Goal: Transaction & Acquisition: Purchase product/service

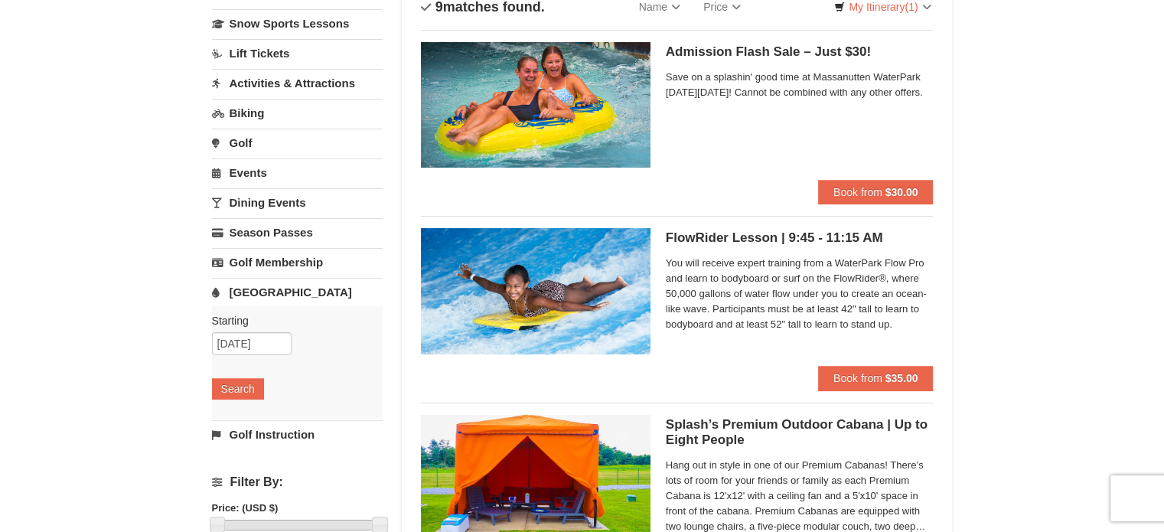
scroll to position [28, 0]
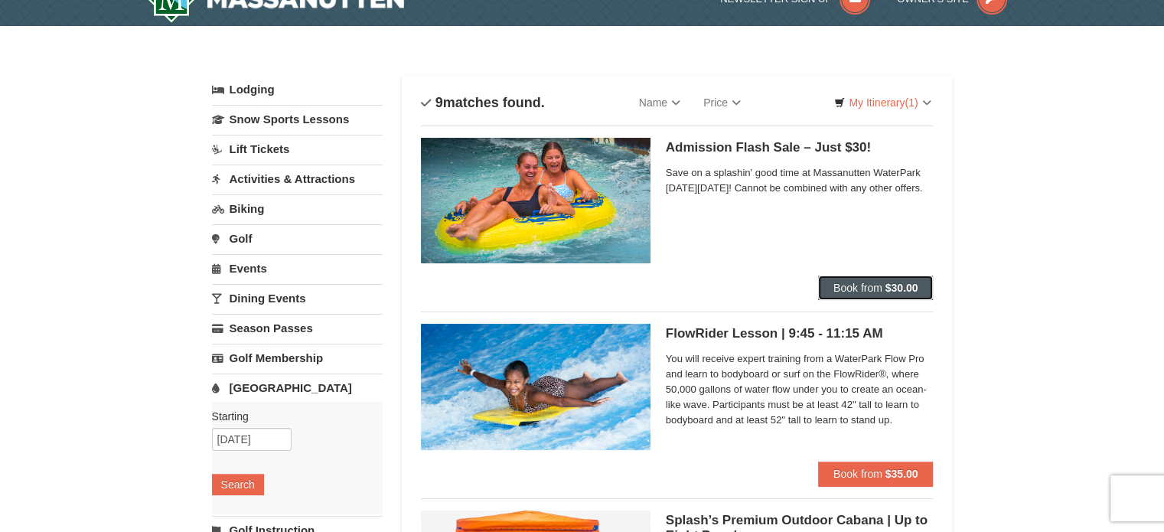
click at [865, 287] on span "Book from" at bounding box center [857, 288] width 49 height 12
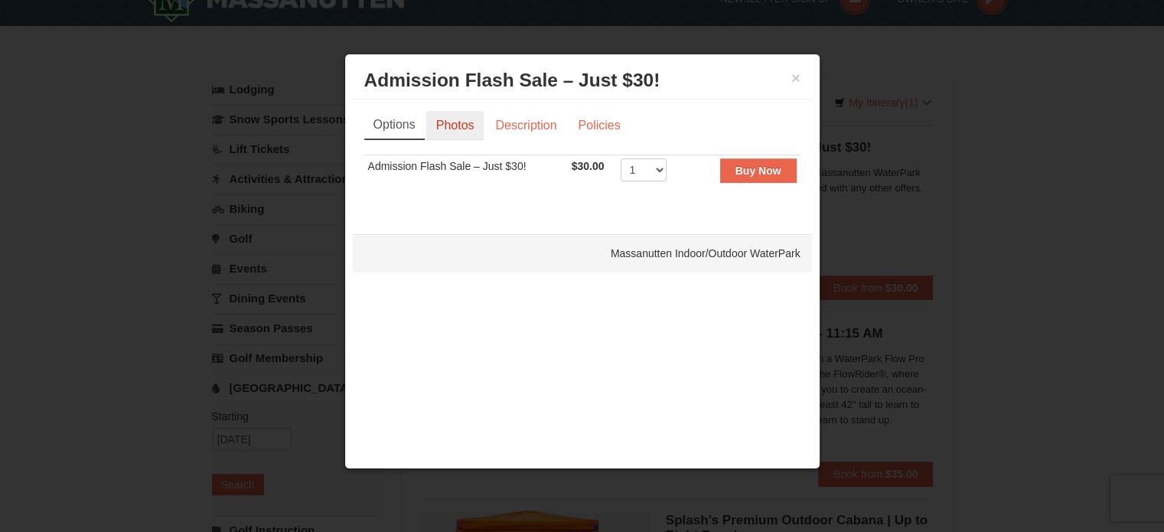
click at [457, 124] on link "Photos" at bounding box center [455, 125] width 58 height 29
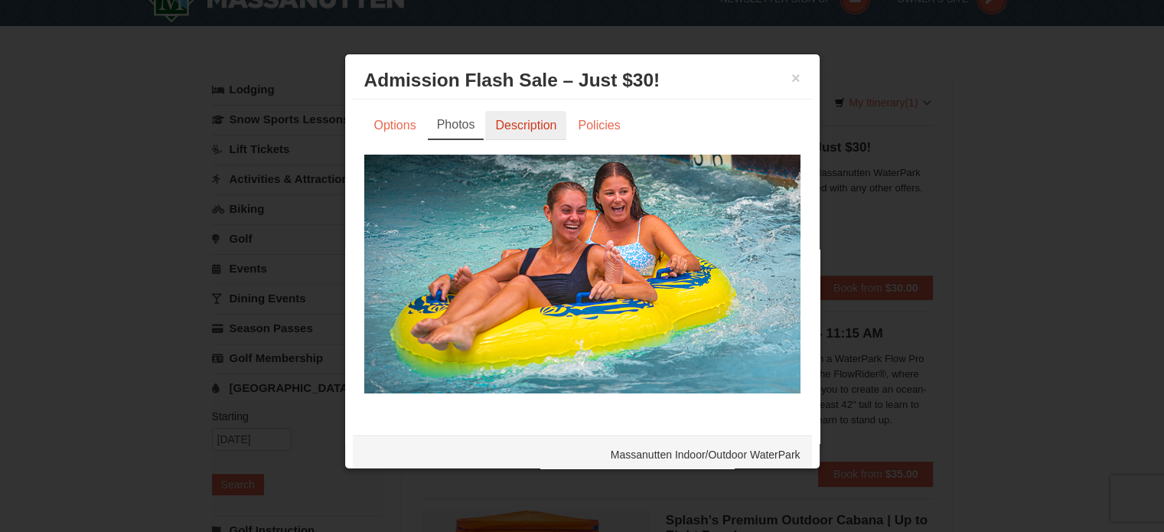
click at [523, 122] on link "Description" at bounding box center [525, 125] width 81 height 29
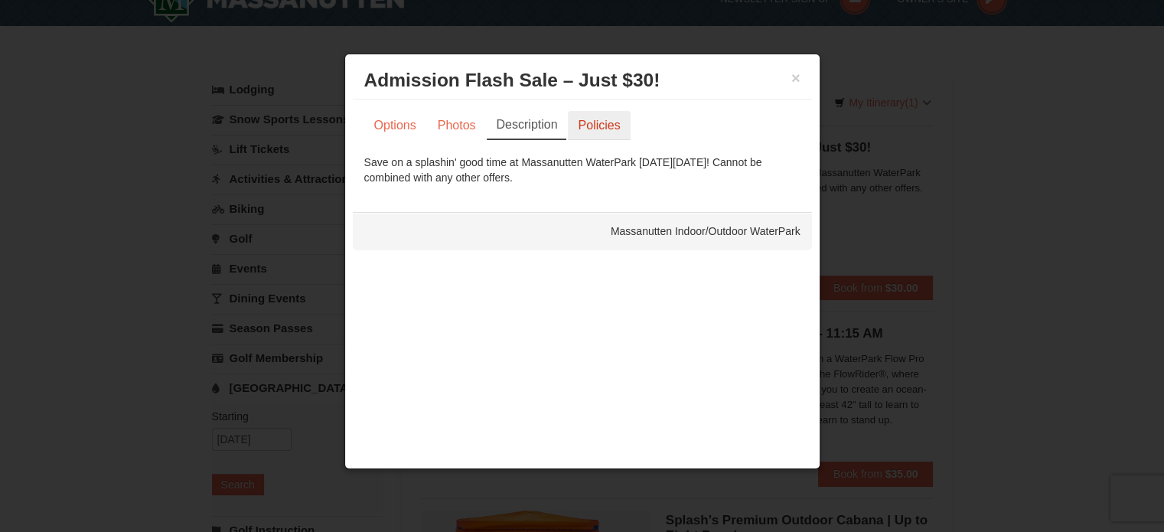
click at [589, 125] on link "Policies" at bounding box center [599, 125] width 62 height 29
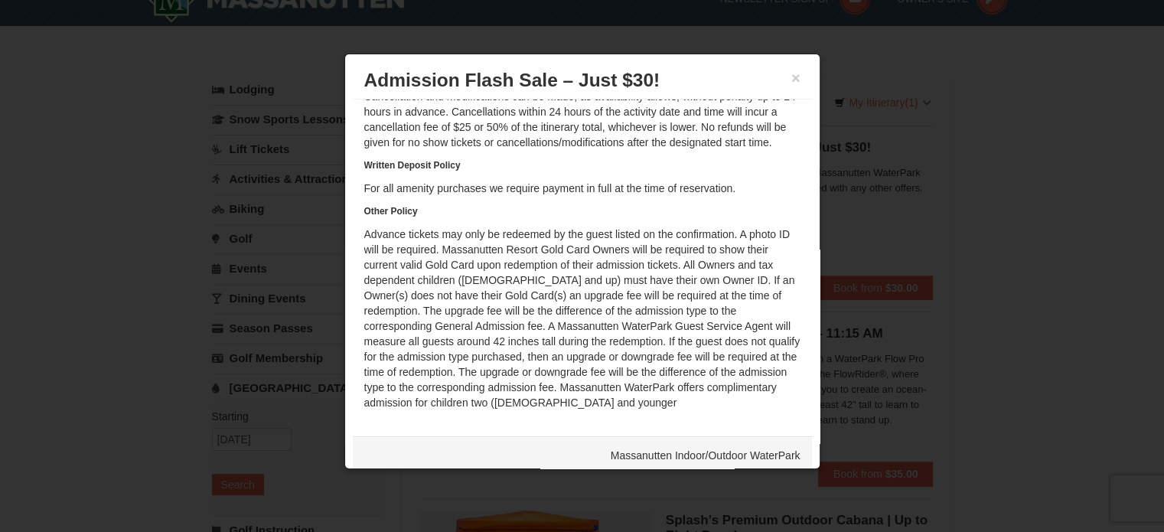
scroll to position [0, 0]
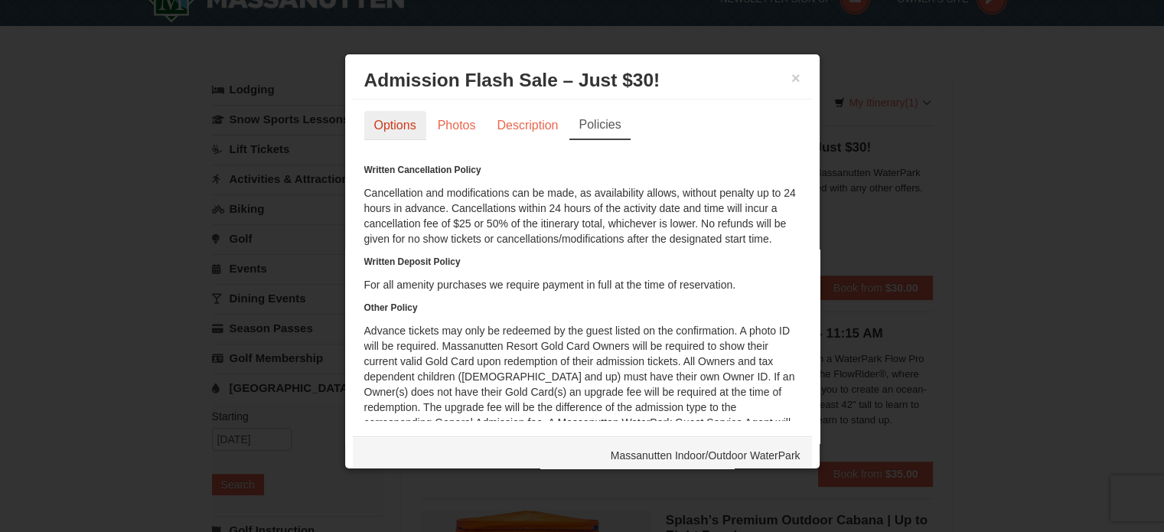
click at [405, 122] on link "Options" at bounding box center [395, 125] width 62 height 29
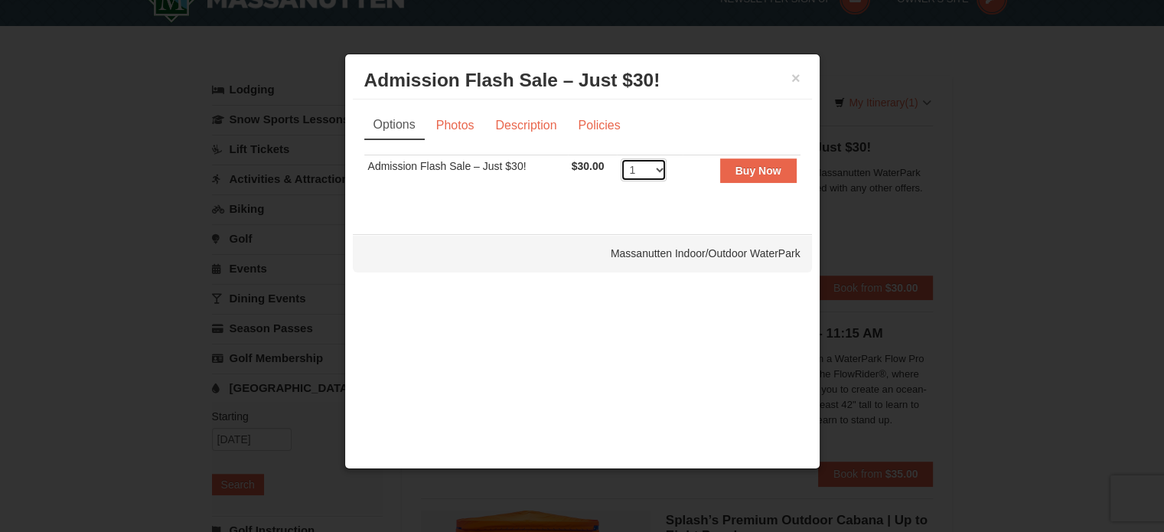
click at [657, 165] on select "1 2 3 4 5 6 7 8 9 10 11 12 13 14 15 16 17 18 19 20 21 22 23 24 25 26 27 28 29 3…" at bounding box center [644, 169] width 46 height 23
select select "2"
click at [621, 158] on select "1 2 3 4 5 6 7 8 9 10 11 12 13 14 15 16 17 18 19 20 21 22 23 24 25 26 27 28 29 3…" at bounding box center [644, 169] width 46 height 23
click at [746, 171] on strong "Buy Now" at bounding box center [758, 171] width 46 height 12
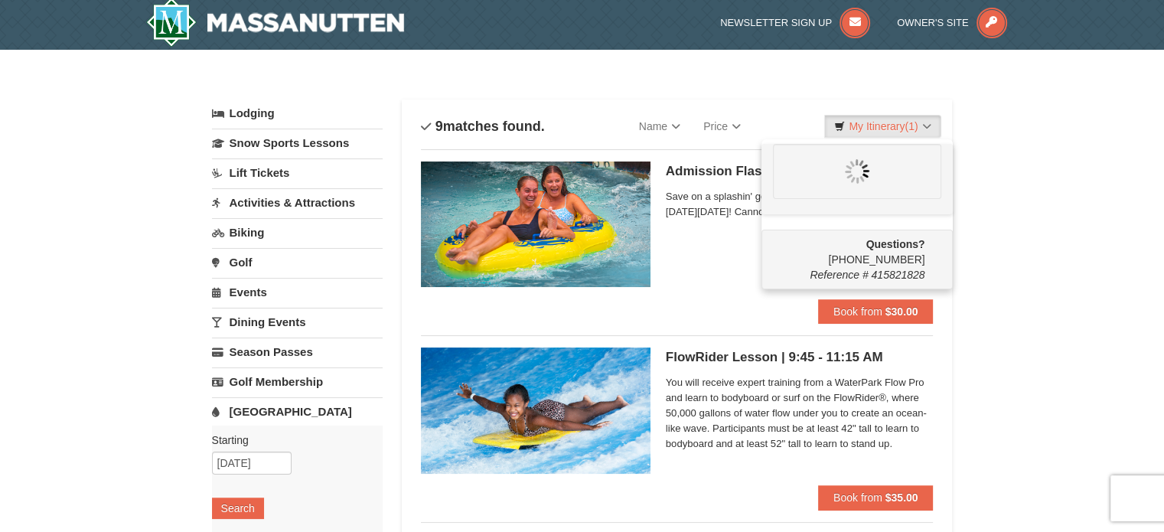
scroll to position [5, 0]
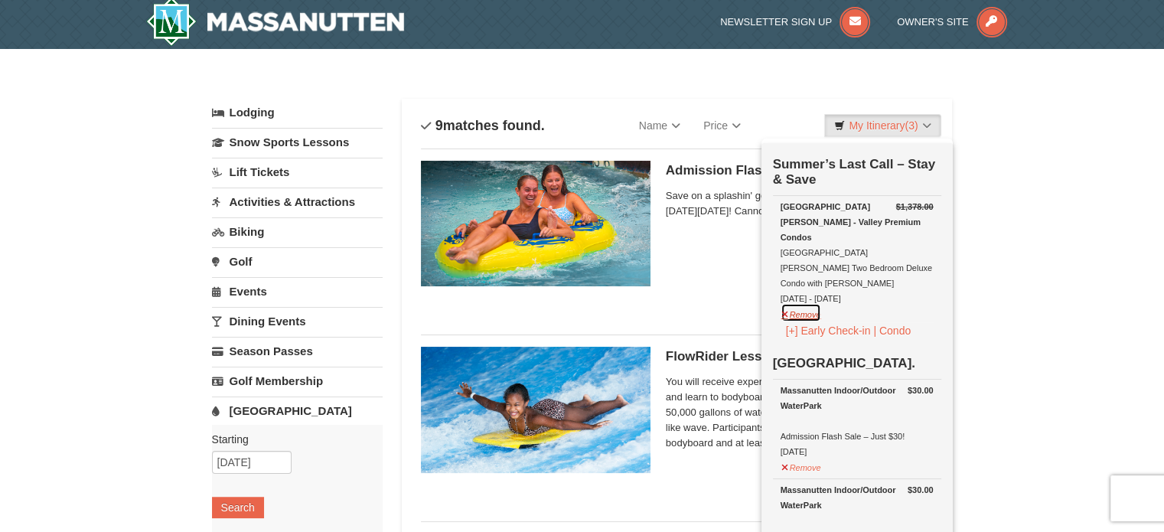
click at [790, 303] on button "Remove" at bounding box center [800, 312] width 41 height 19
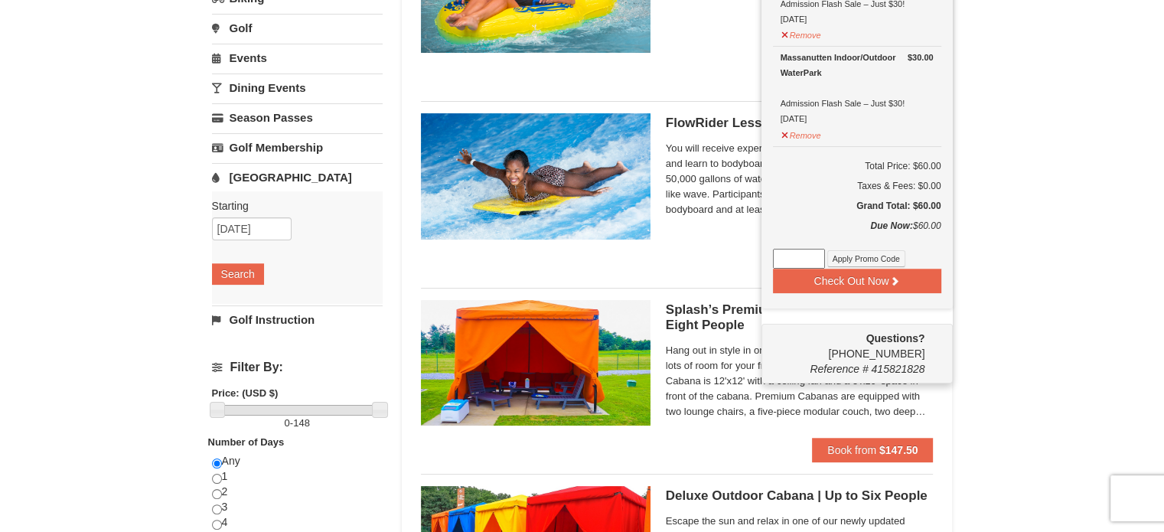
scroll to position [226, 0]
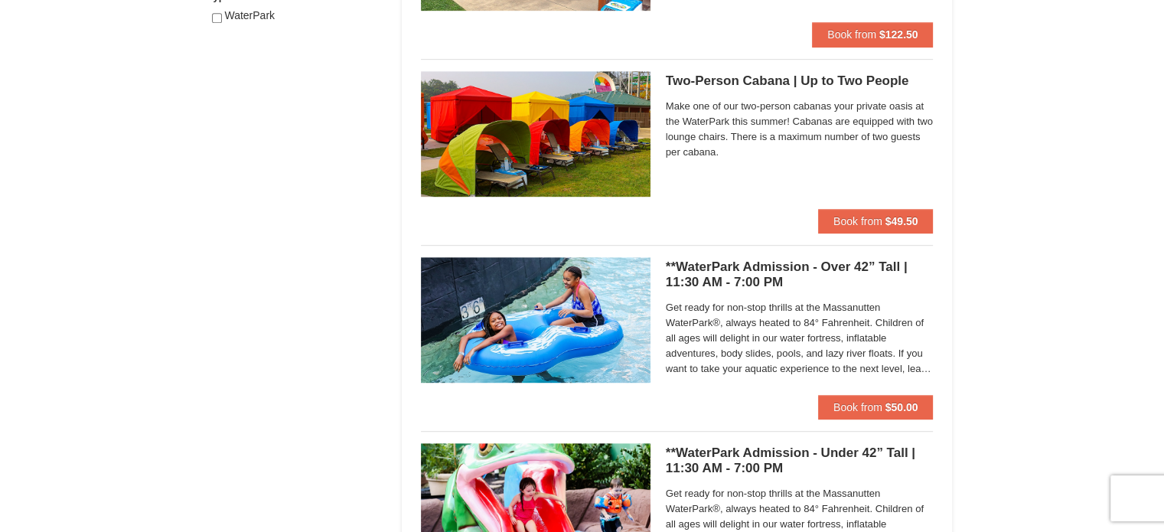
scroll to position [837, 0]
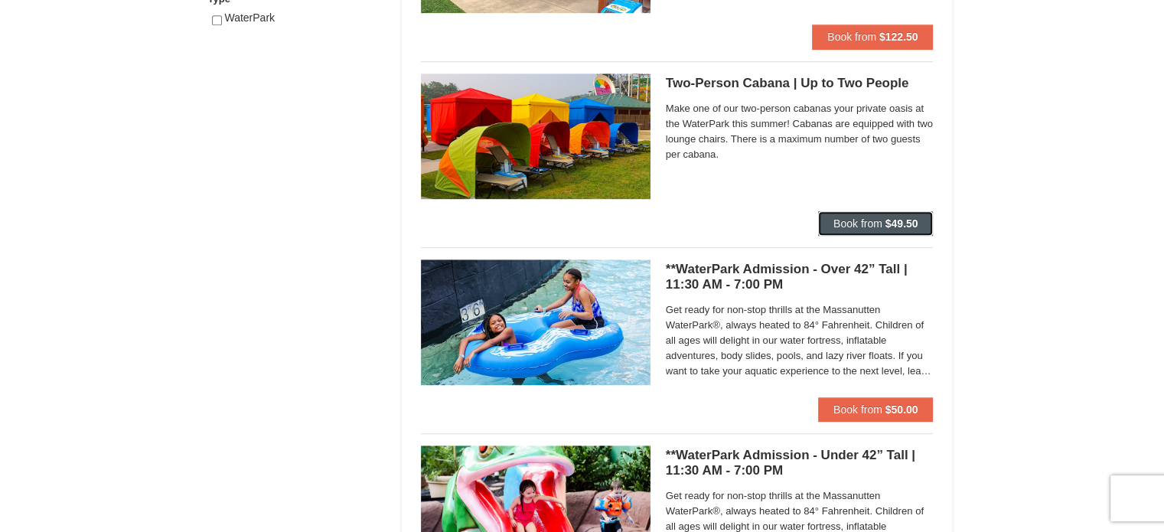
click at [861, 220] on span "Book from" at bounding box center [857, 223] width 49 height 12
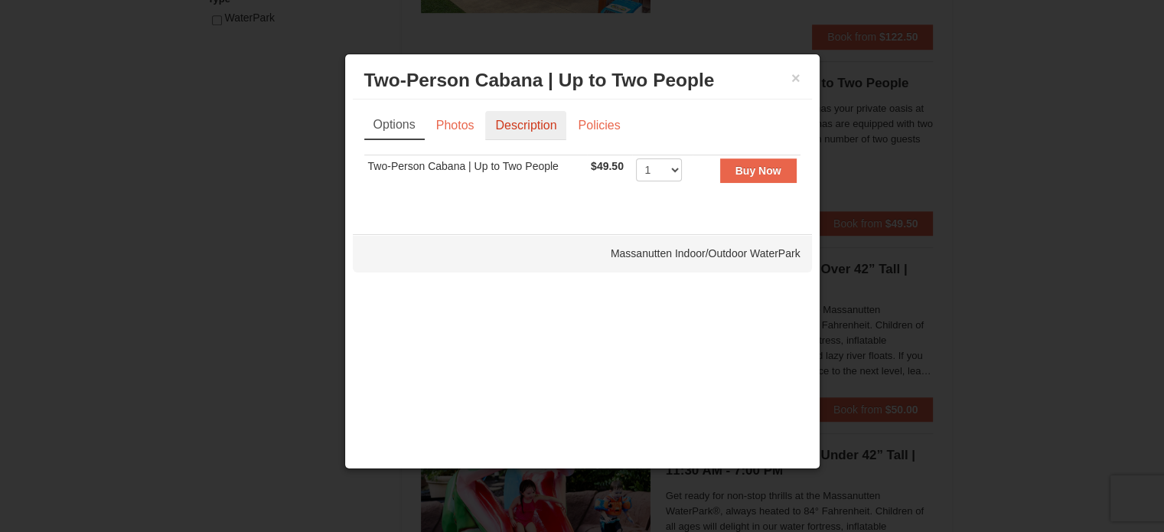
click at [527, 124] on link "Description" at bounding box center [525, 125] width 81 height 29
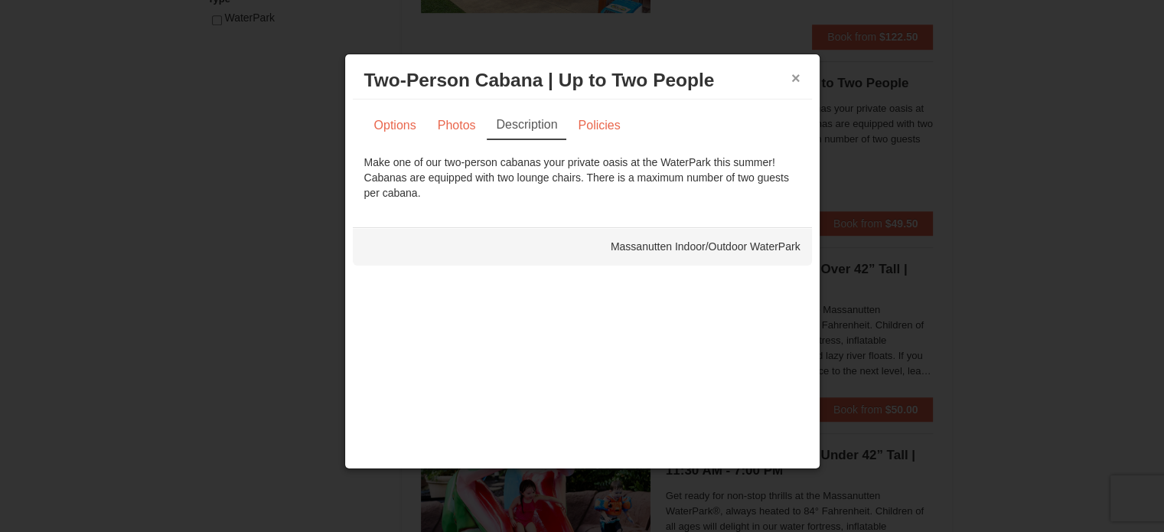
click at [795, 75] on button "×" at bounding box center [795, 77] width 9 height 15
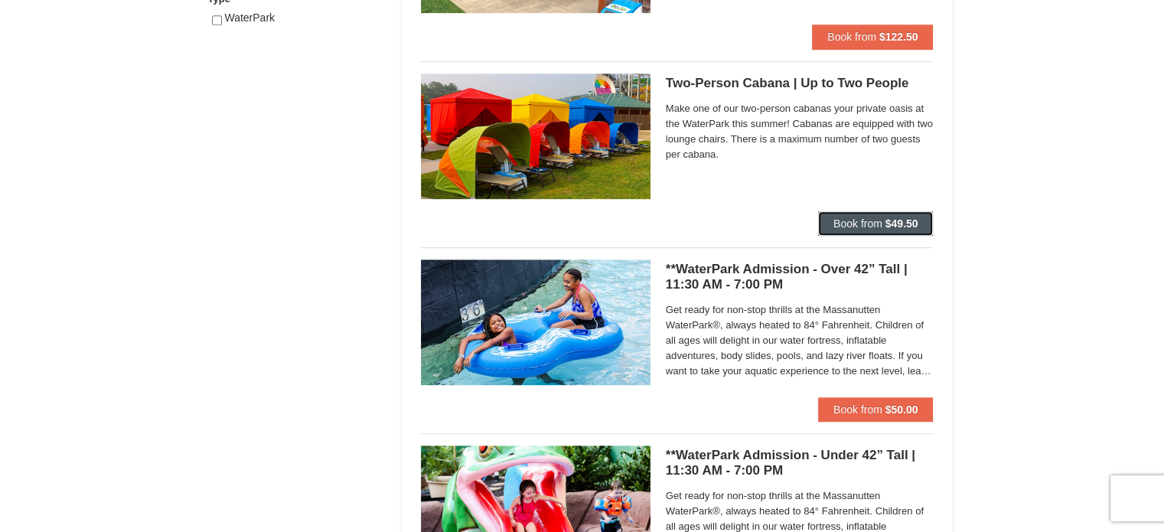
click at [876, 217] on span "Book from" at bounding box center [857, 223] width 49 height 12
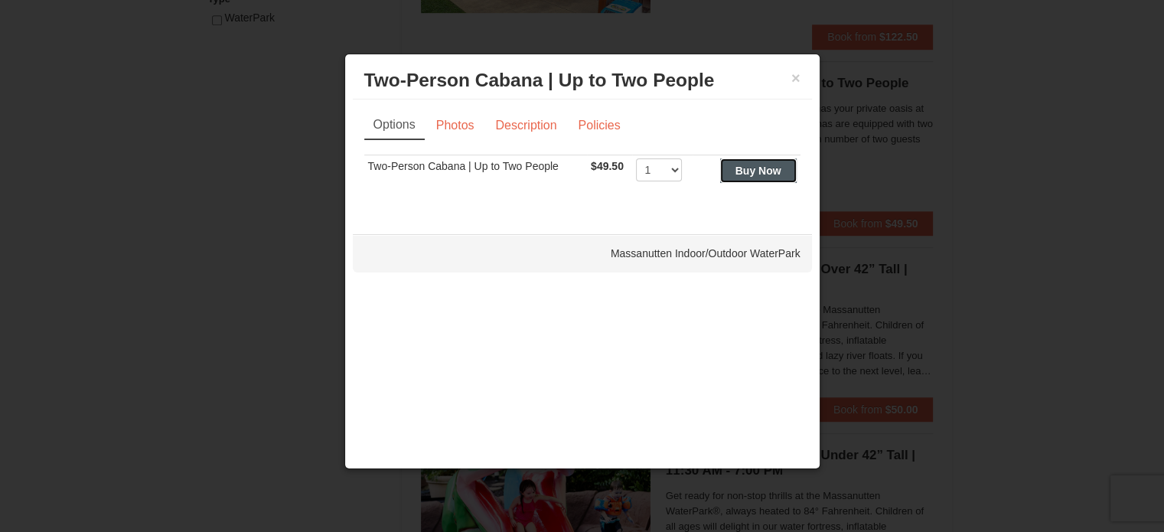
click at [753, 172] on strong "Buy Now" at bounding box center [758, 171] width 46 height 12
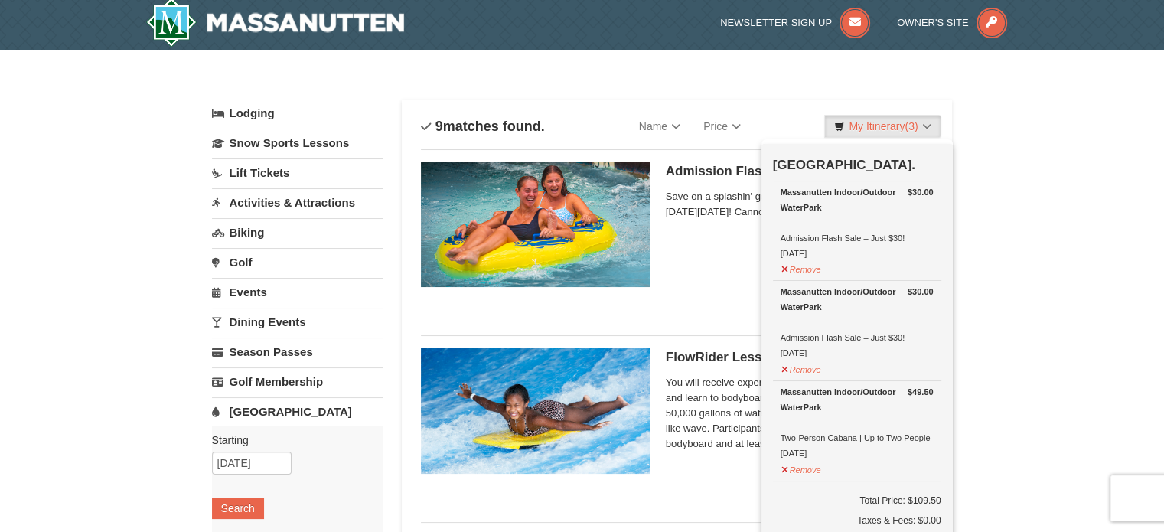
scroll to position [5, 0]
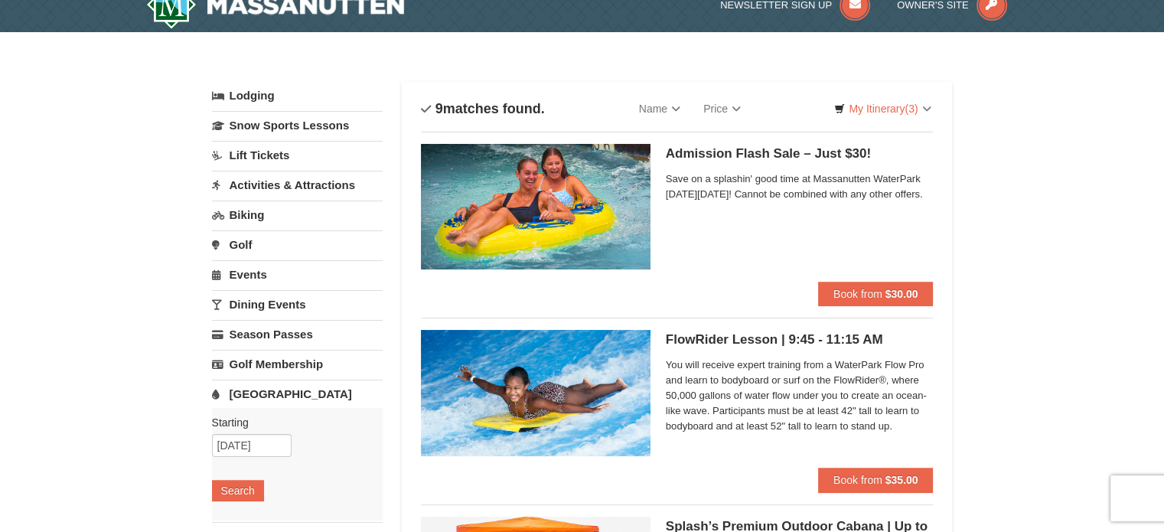
scroll to position [0, 0]
